Goal: Transaction & Acquisition: Purchase product/service

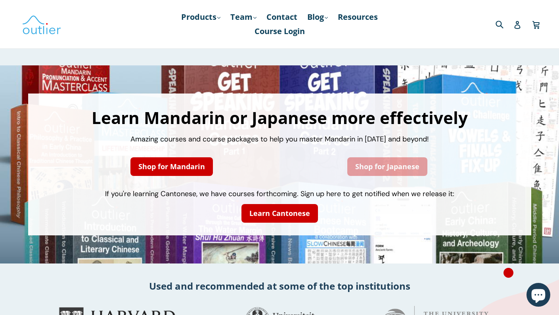
click at [361, 169] on link "Shop for Japanese" at bounding box center [387, 166] width 80 height 19
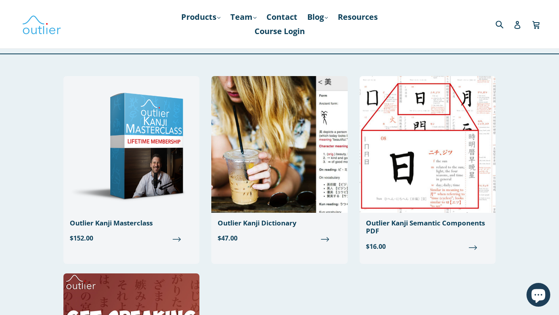
scroll to position [32, 0]
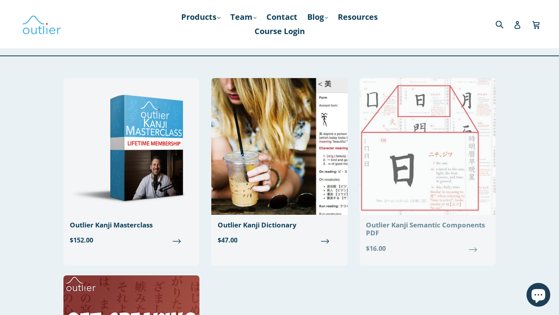
click at [428, 197] on img at bounding box center [428, 146] width 136 height 137
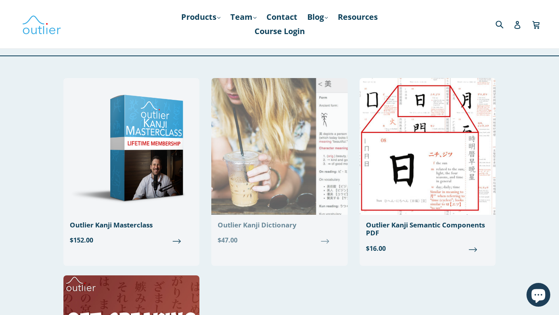
click at [253, 145] on img at bounding box center [279, 146] width 136 height 137
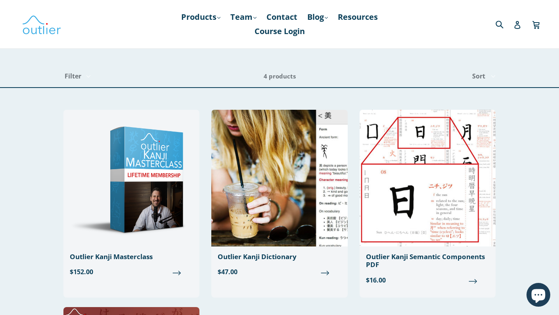
scroll to position [0, 0]
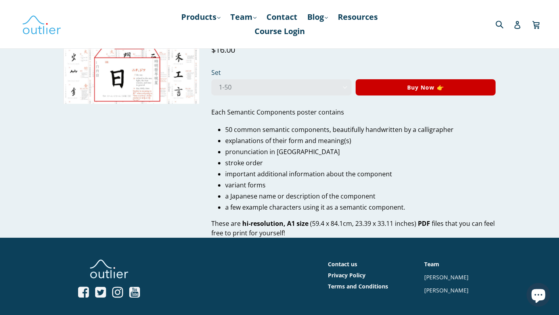
scroll to position [42, 0]
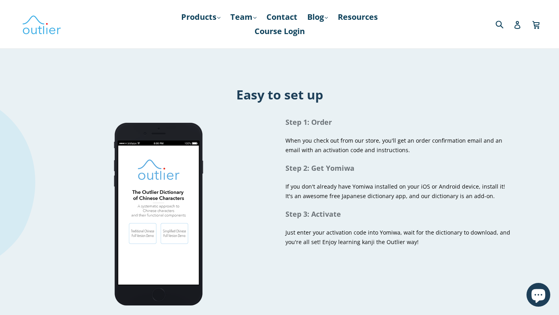
scroll to position [371, 0]
